Goal: Go to known website: Go to known website

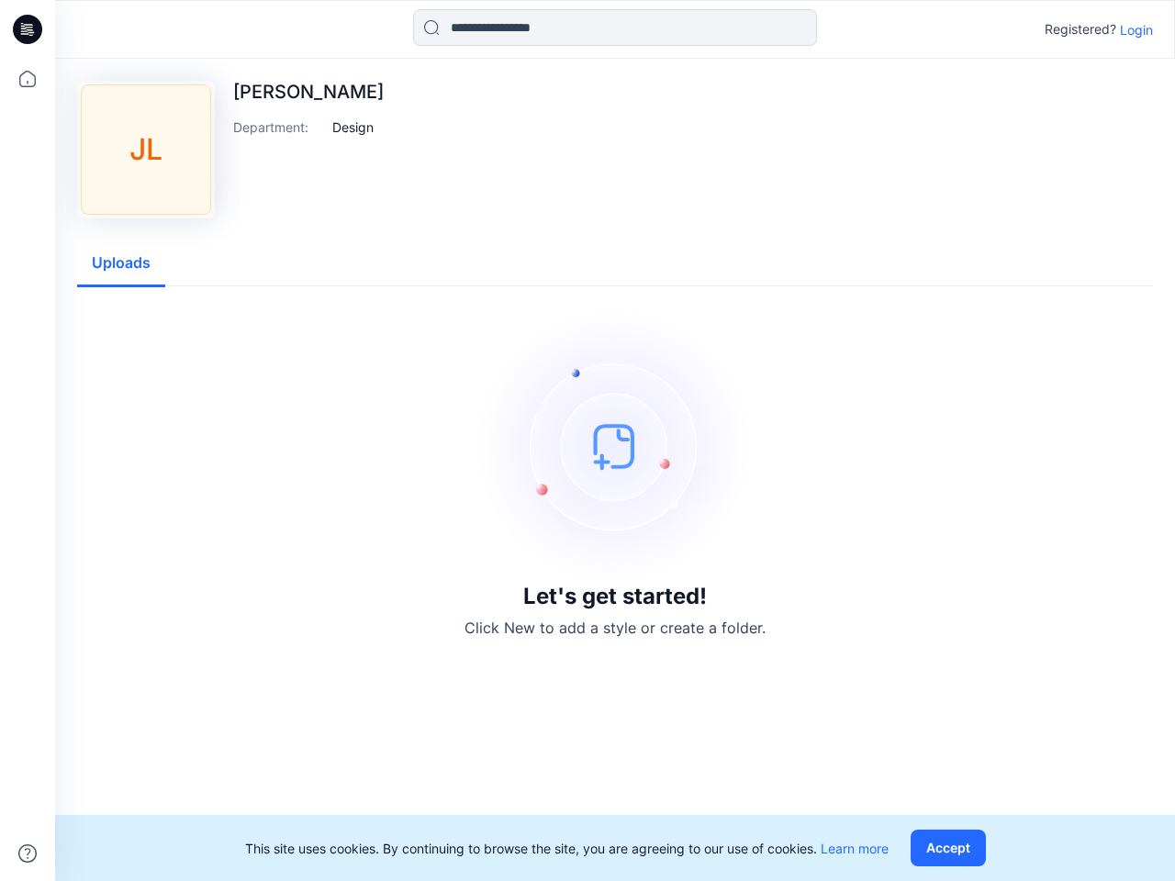
click at [588, 441] on img at bounding box center [614, 445] width 275 height 275
click at [28, 29] on icon at bounding box center [30, 29] width 7 height 1
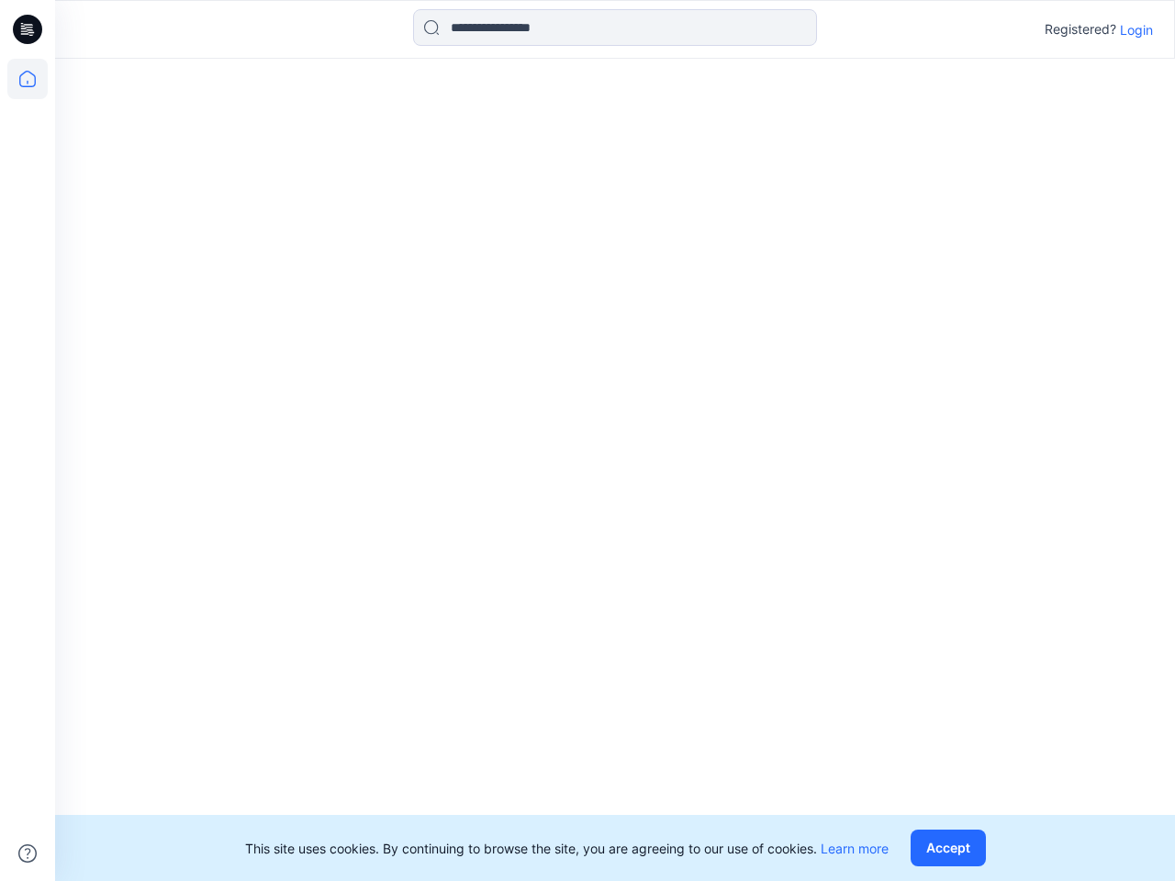
click at [28, 79] on icon at bounding box center [27, 79] width 40 height 40
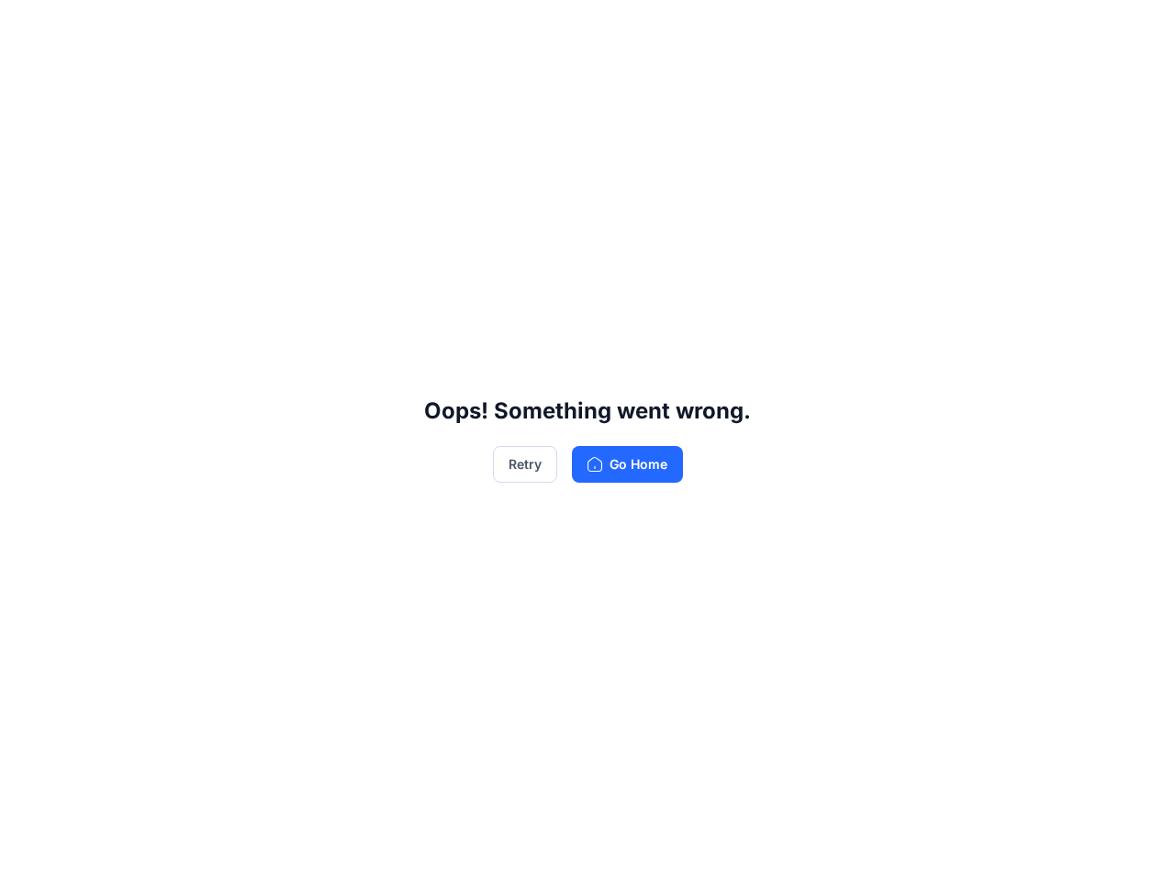
click at [615, 28] on div "Oops! Something went wrong. Retry Go Home" at bounding box center [587, 440] width 1175 height 881
click at [1137, 29] on div "Oops! Something went wrong. Retry Go Home" at bounding box center [587, 440] width 1175 height 881
click at [353, 127] on div "Oops! Something went wrong. Retry Go Home" at bounding box center [587, 440] width 1175 height 881
click at [121, 263] on div "Oops! Something went wrong. Retry Go Home" at bounding box center [587, 440] width 1175 height 881
click at [952, 848] on div "Oops! Something went wrong. Retry Go Home" at bounding box center [587, 440] width 1175 height 881
